Goal: Entertainment & Leisure: Consume media (video, audio)

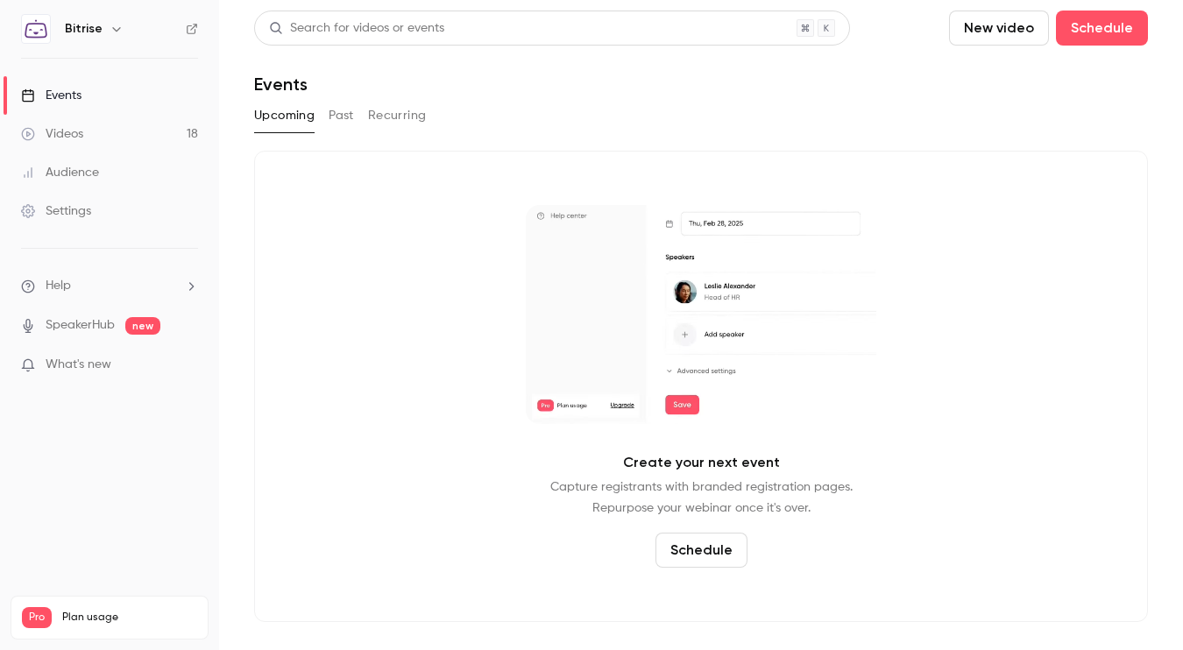
click at [73, 137] on div "Videos" at bounding box center [52, 134] width 62 height 18
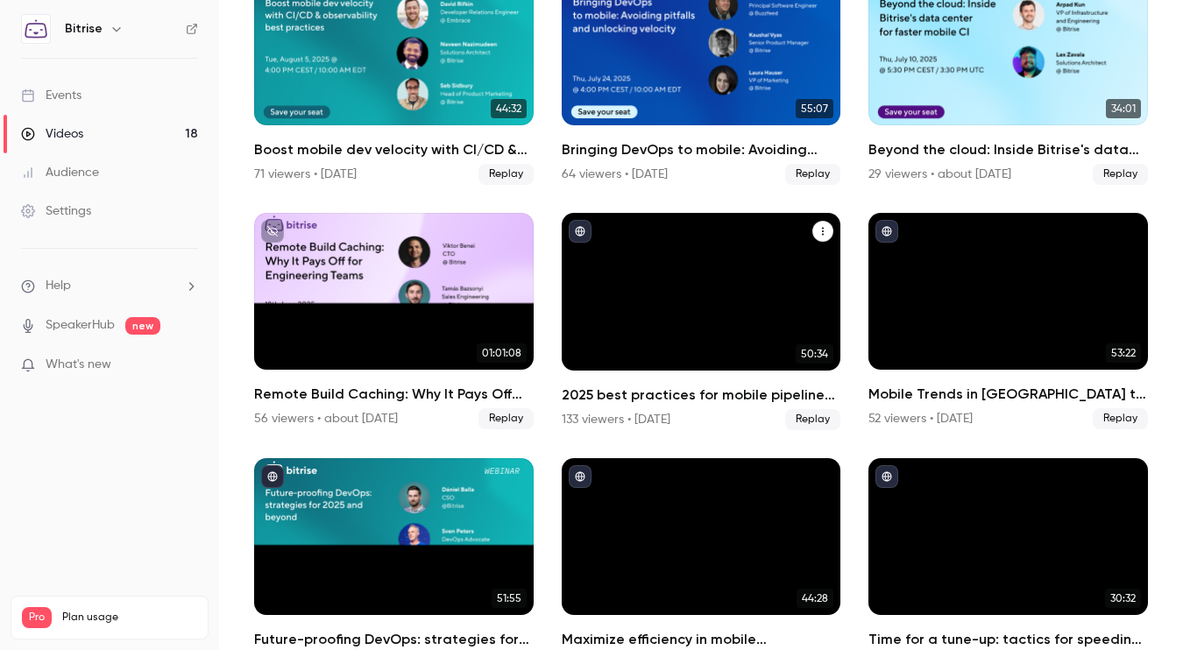
scroll to position [246, 0]
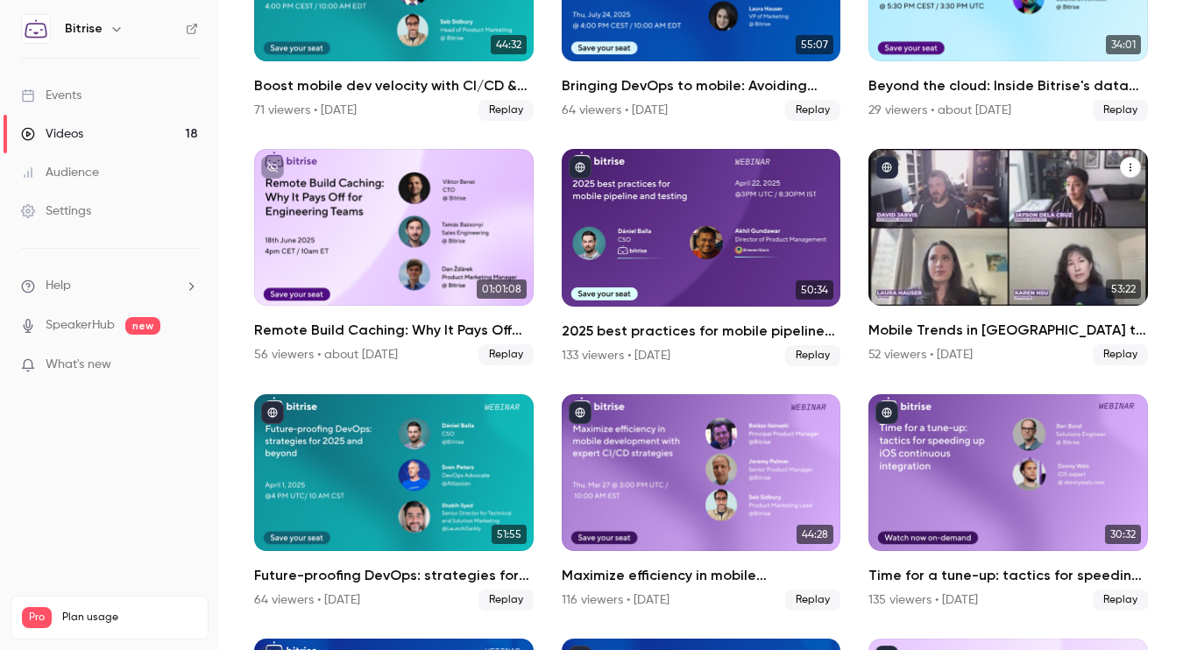
click at [1008, 329] on h2 "Mobile Trends in [GEOGRAPHIC_DATA] to watch" at bounding box center [1008, 330] width 280 height 21
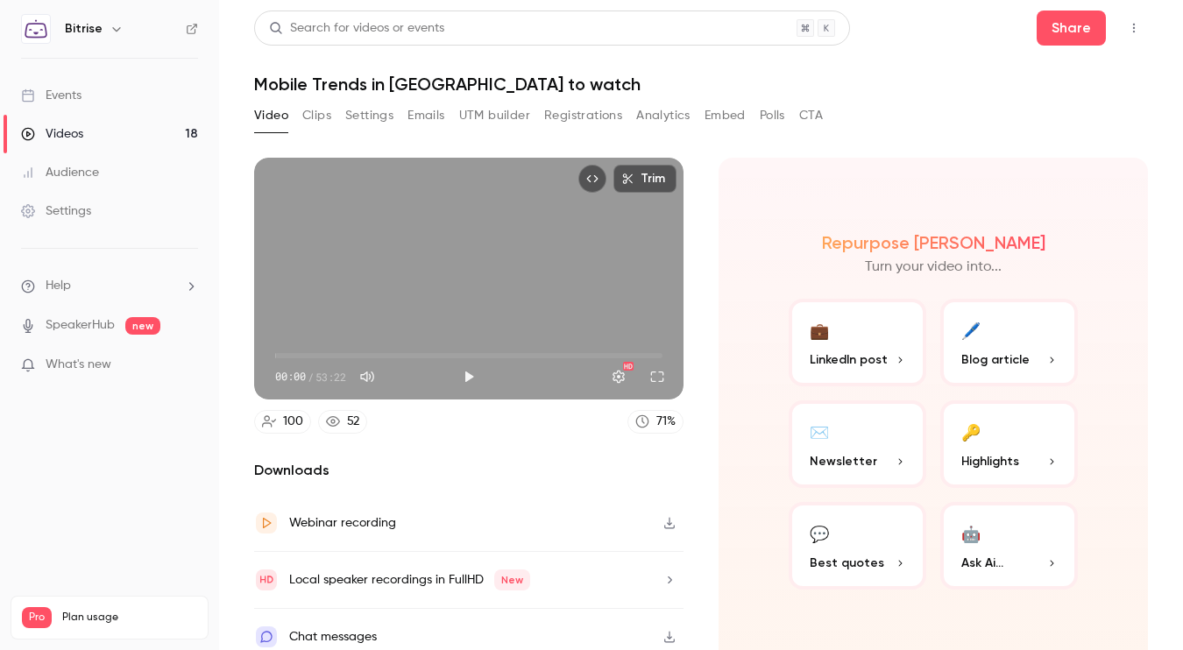
scroll to position [8, 0]
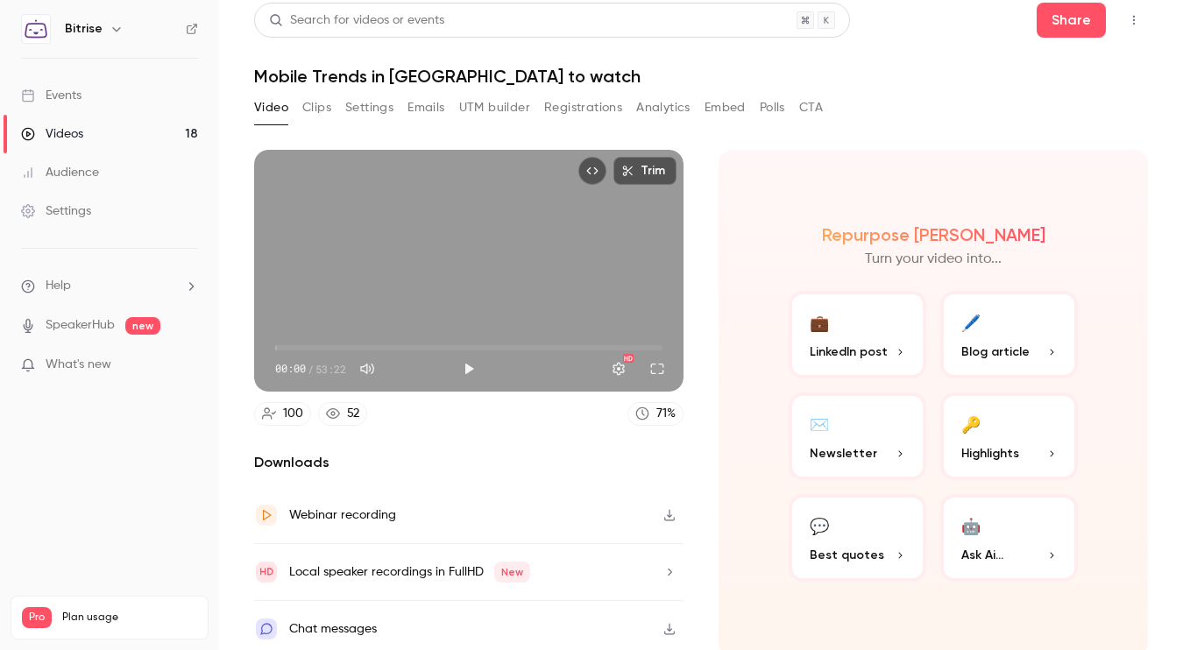
click at [651, 174] on button "Trim" at bounding box center [644, 171] width 63 height 28
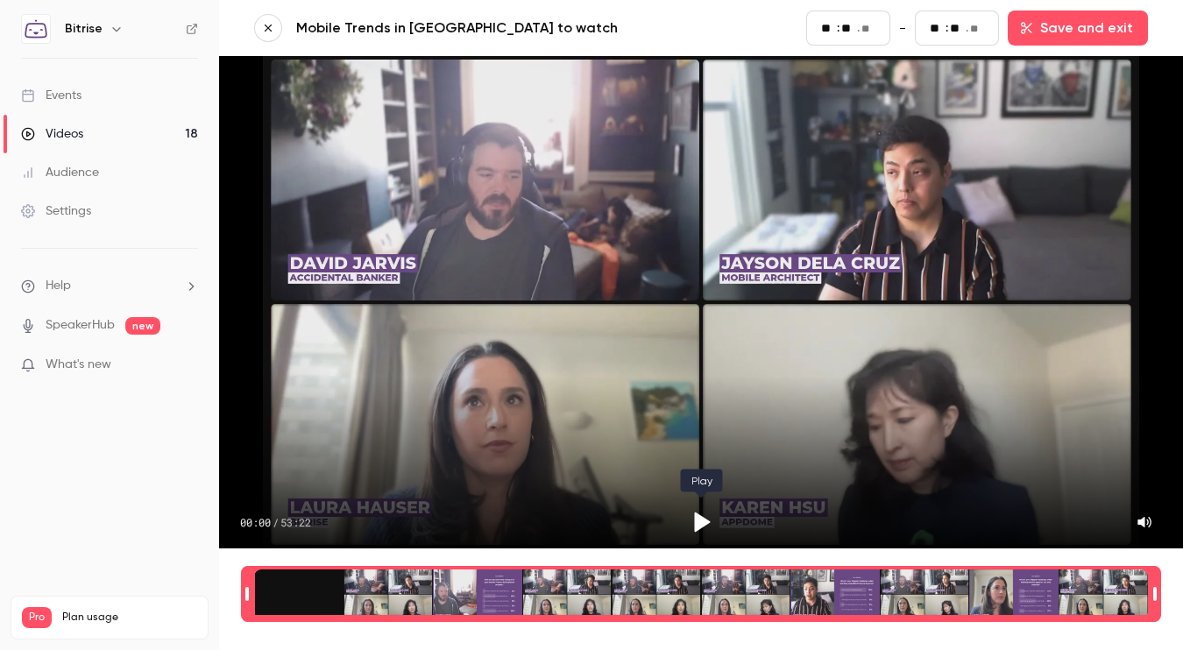
click at [710, 520] on icon "Play" at bounding box center [701, 522] width 26 height 26
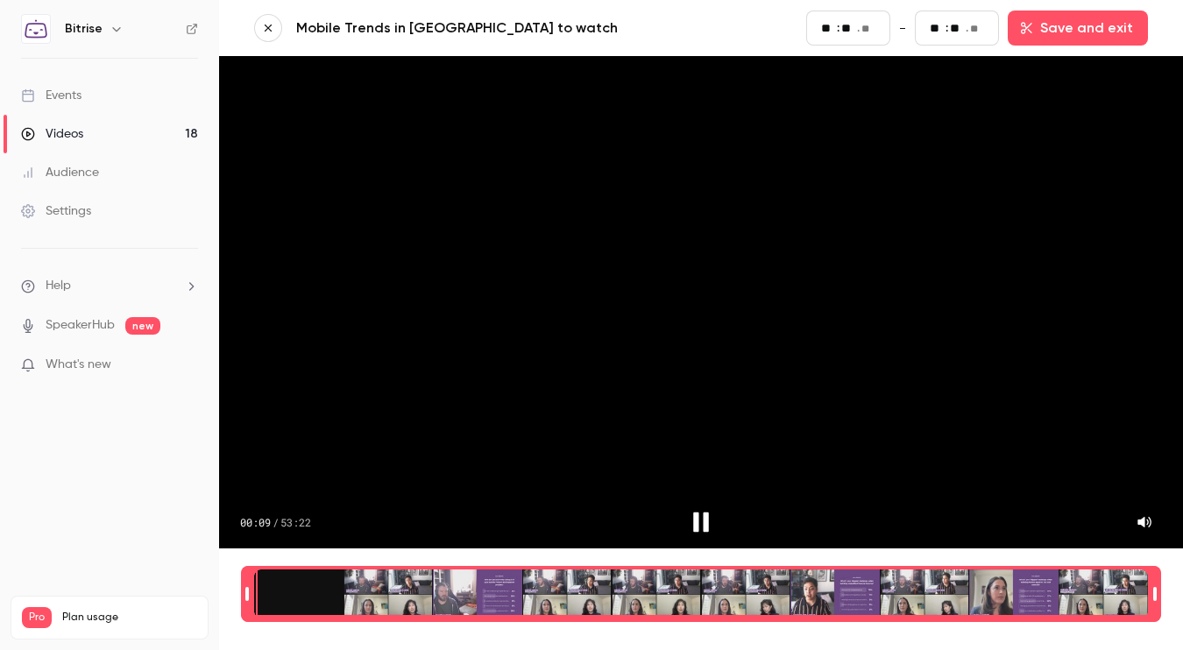
click at [708, 521] on icon "Pause" at bounding box center [701, 523] width 16 height 20
click at [864, 32] on fieldset "Start ** : ** . **" at bounding box center [848, 28] width 84 height 35
type input "*"
click at [855, 32] on input "**" at bounding box center [848, 27] width 14 height 19
type input "**"
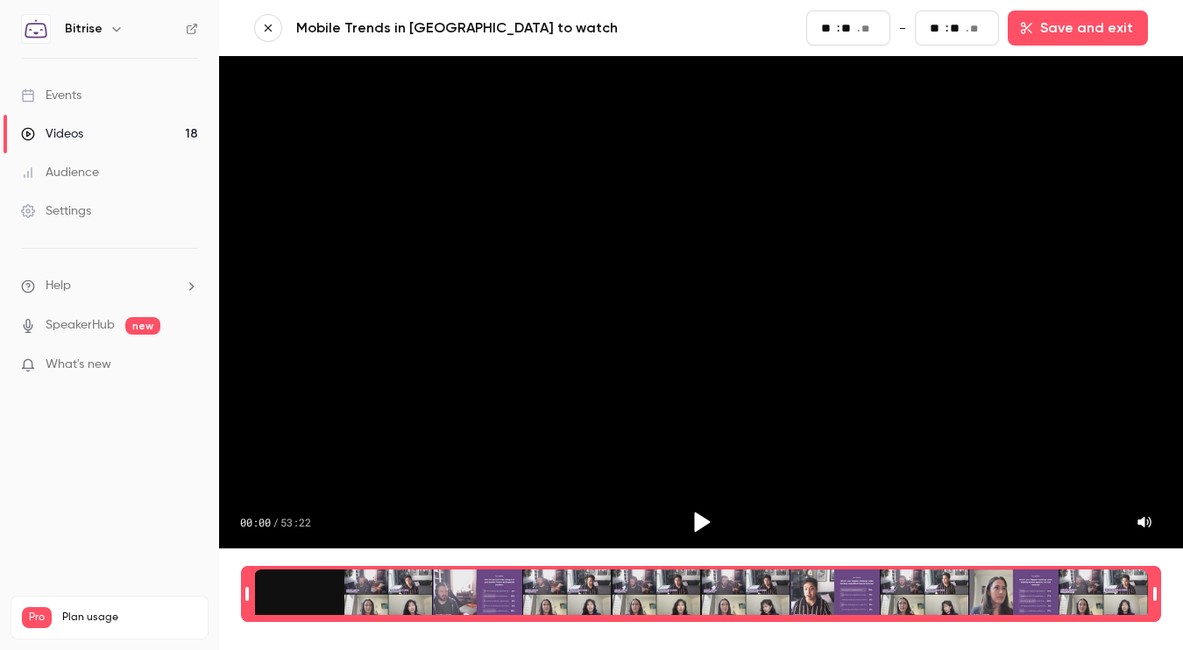
type input "*"
type input "**"
click at [698, 521] on icon "Play" at bounding box center [703, 523] width 16 height 20
click at [700, 524] on icon "Pause" at bounding box center [701, 522] width 26 height 26
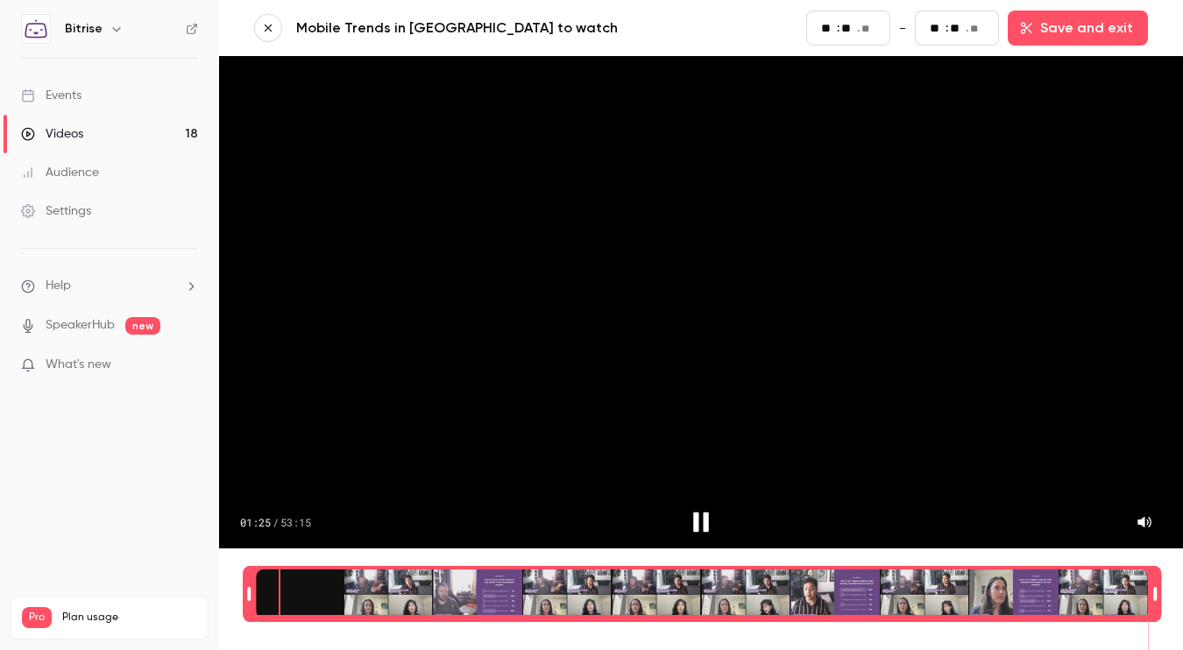
type input "**"
click at [1080, 35] on button "Save and exit" at bounding box center [1078, 28] width 140 height 35
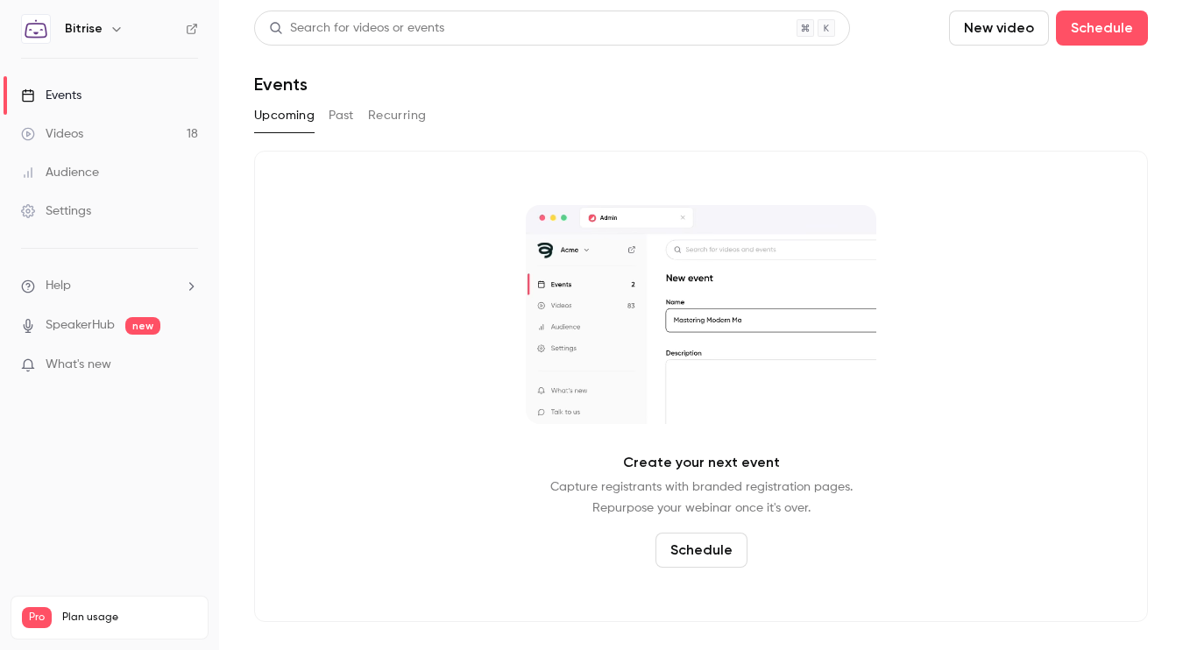
drag, startPoint x: 115, startPoint y: 135, endPoint x: 144, endPoint y: 136, distance: 28.9
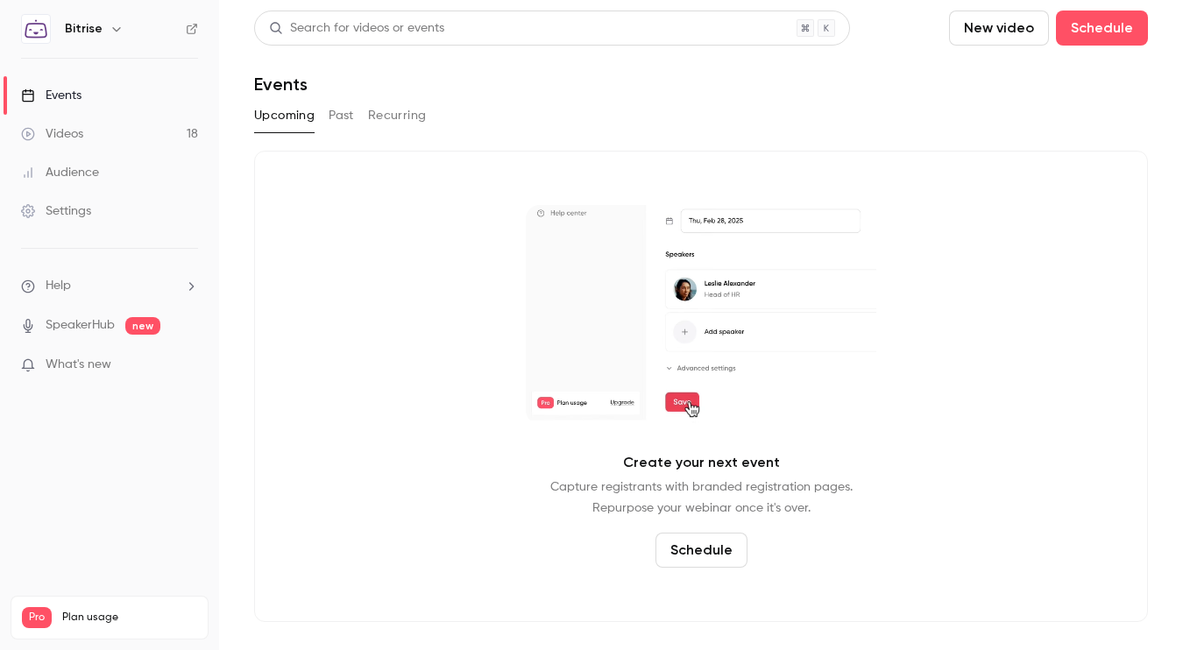
click at [115, 135] on link "Videos 18" at bounding box center [109, 134] width 219 height 39
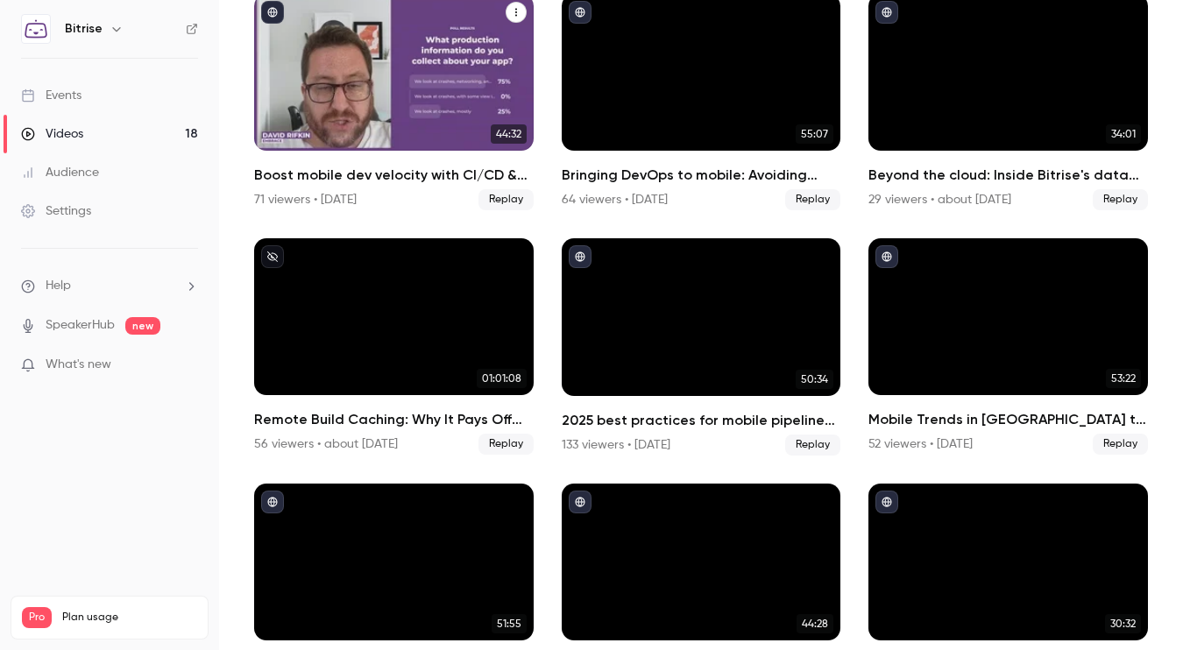
scroll to position [154, 0]
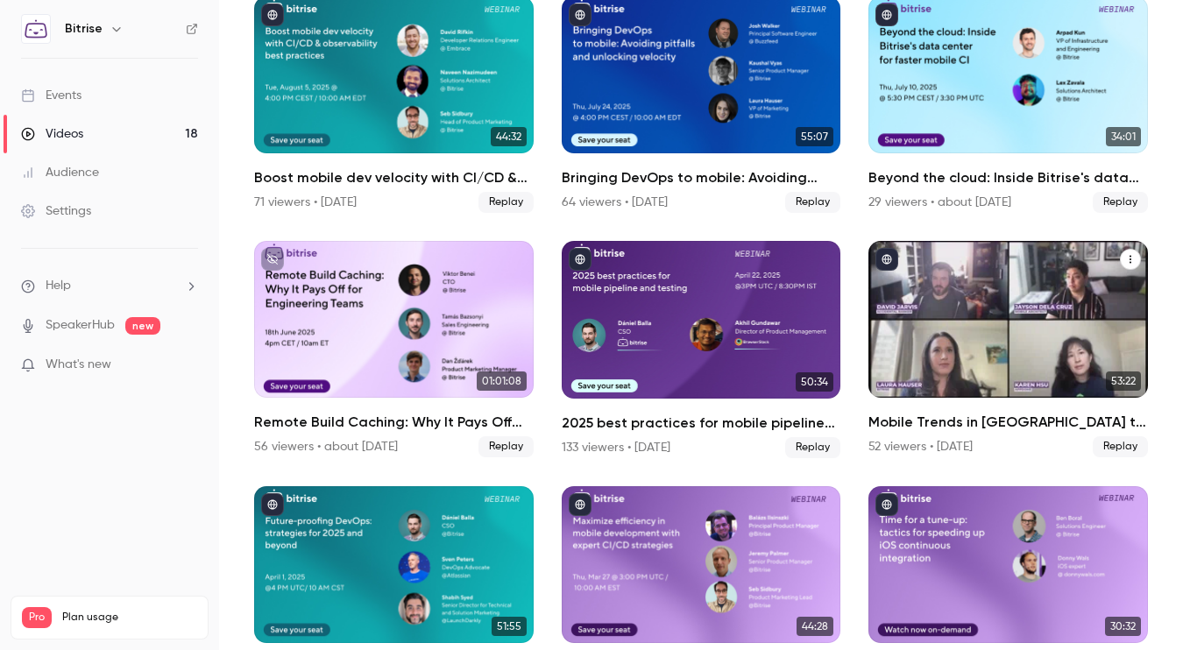
click at [1047, 287] on div "Mobile Trends in Fintech to watch" at bounding box center [1008, 319] width 280 height 157
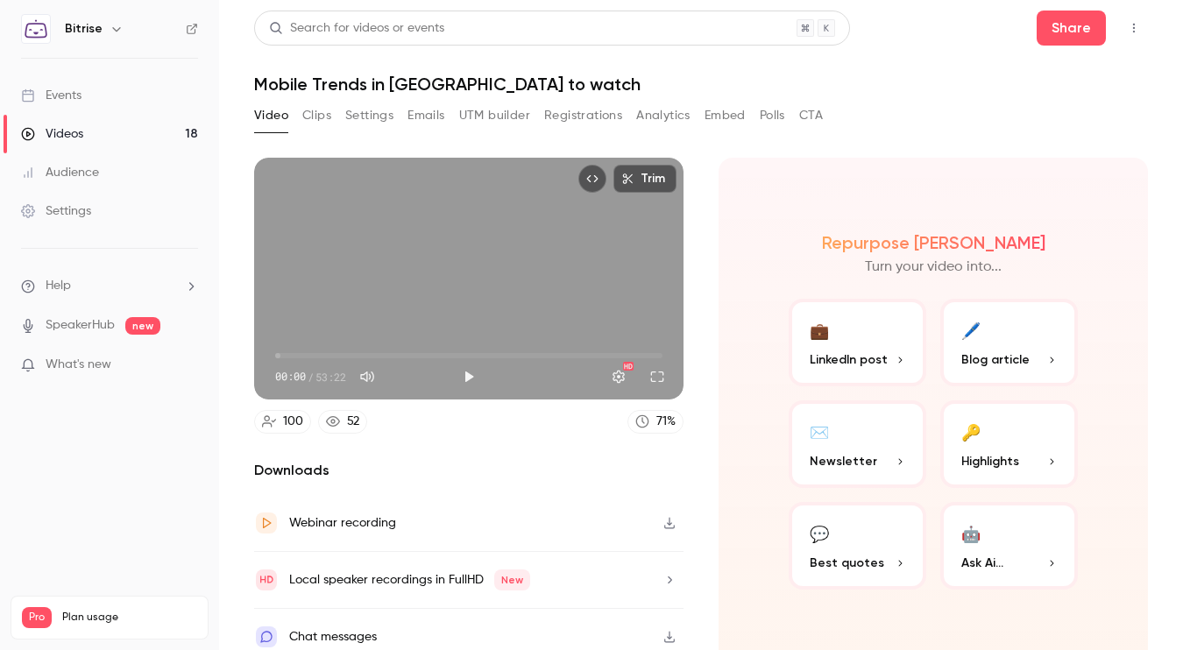
scroll to position [15, 0]
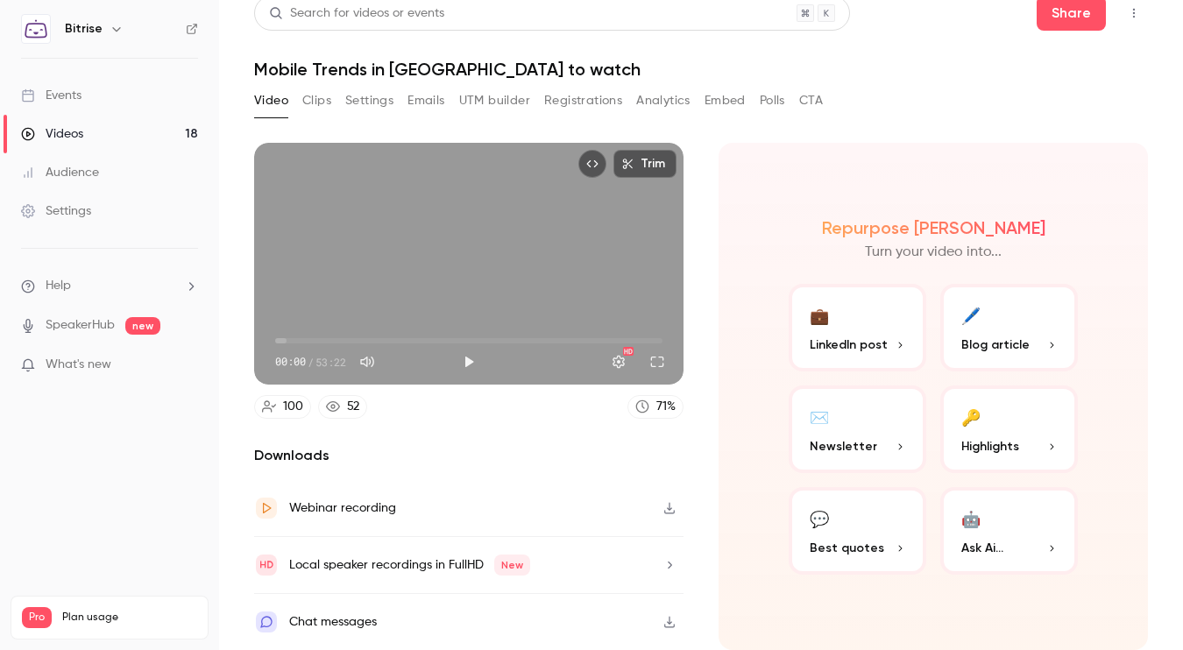
click at [672, 512] on icon "button" at bounding box center [669, 508] width 14 height 12
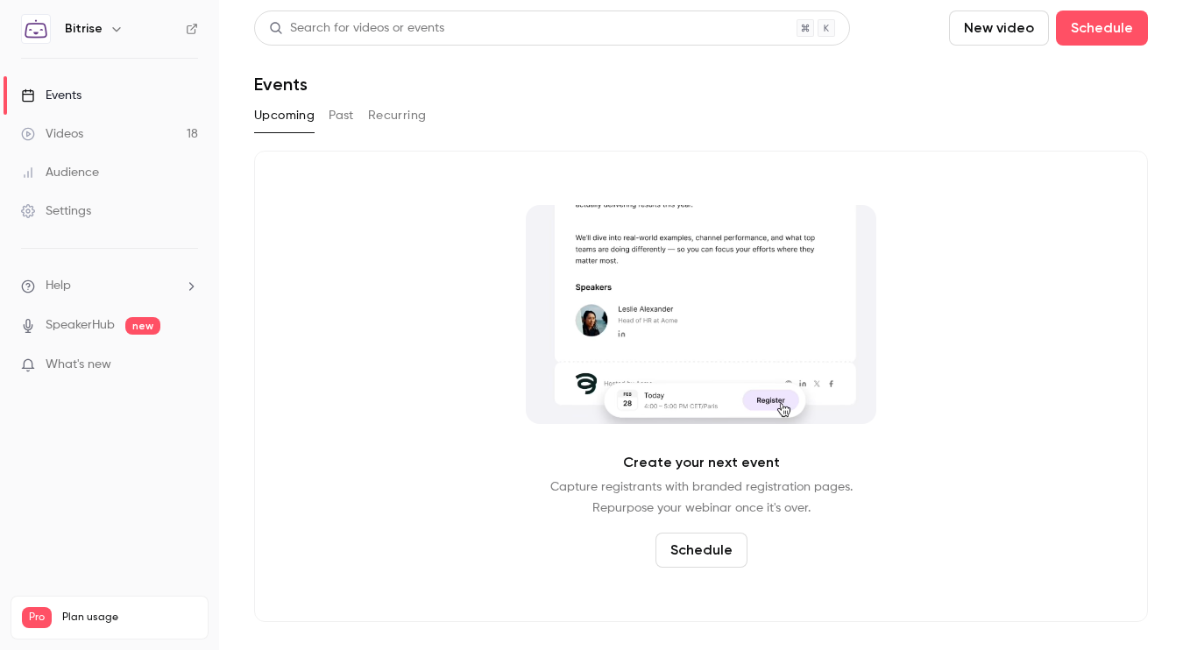
click at [343, 111] on button "Past" at bounding box center [341, 116] width 25 height 28
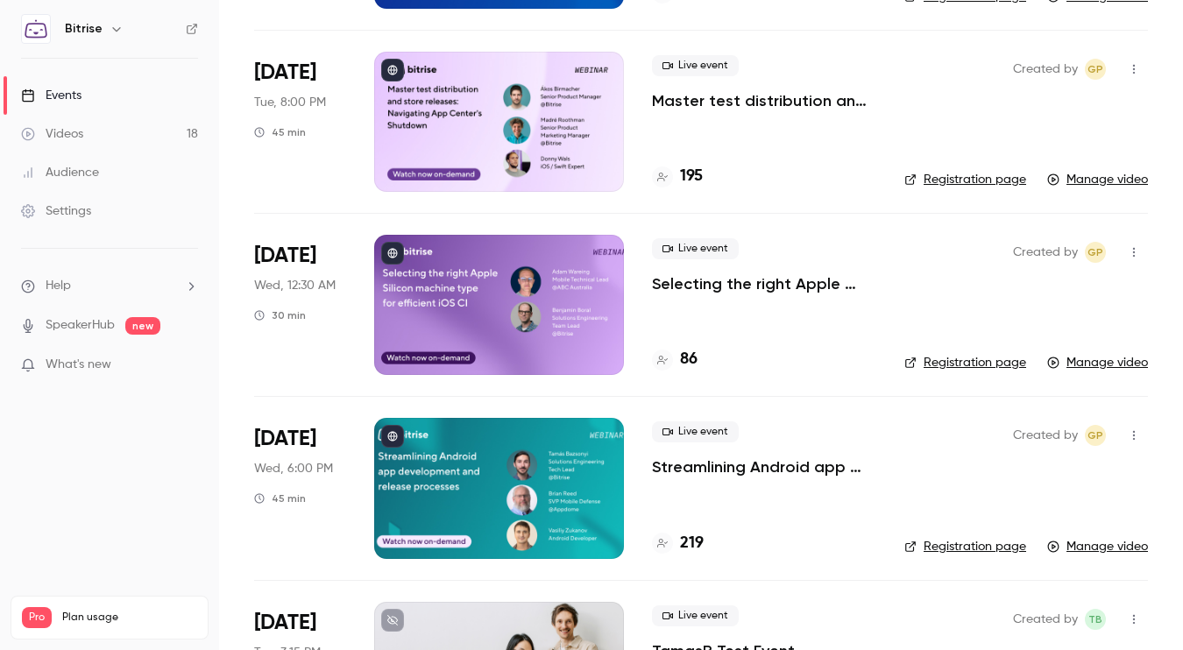
scroll to position [2296, 0]
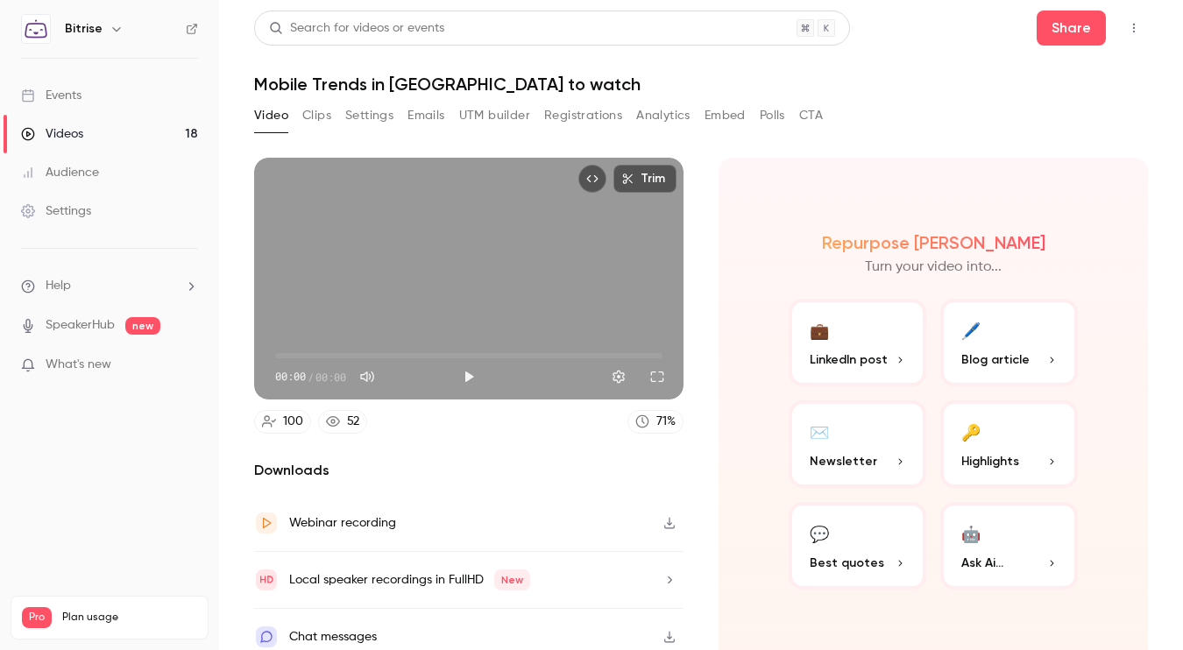
scroll to position [15, 0]
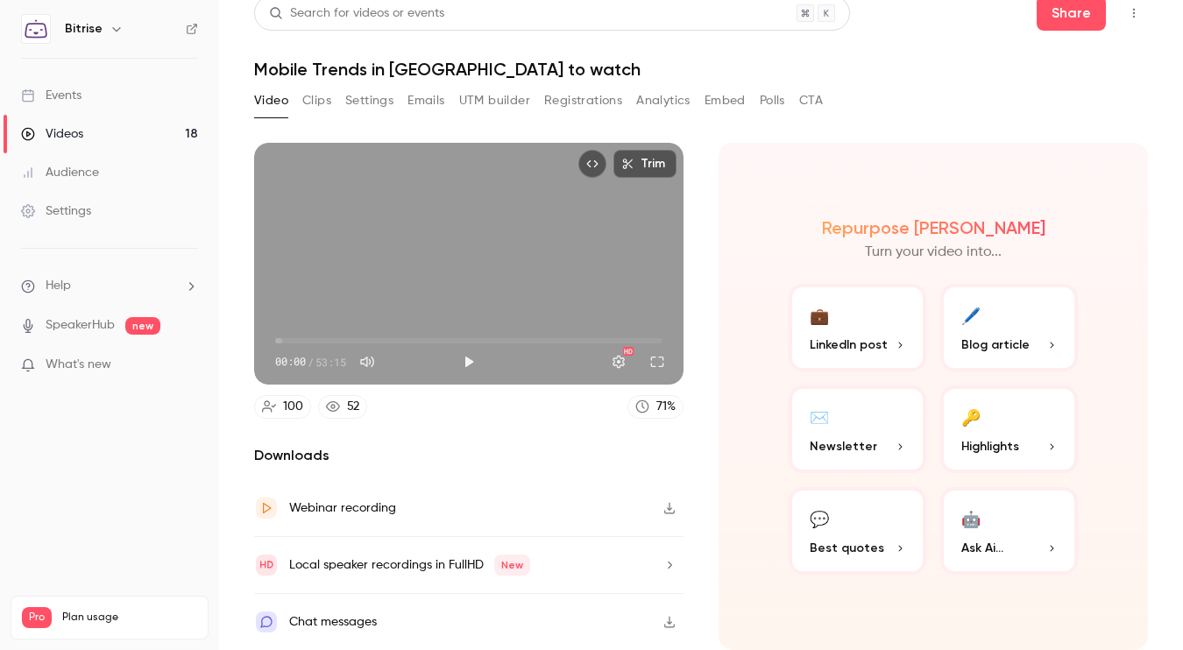
click at [634, 503] on div "Webinar recording" at bounding box center [468, 508] width 429 height 57
